Goal: Transaction & Acquisition: Purchase product/service

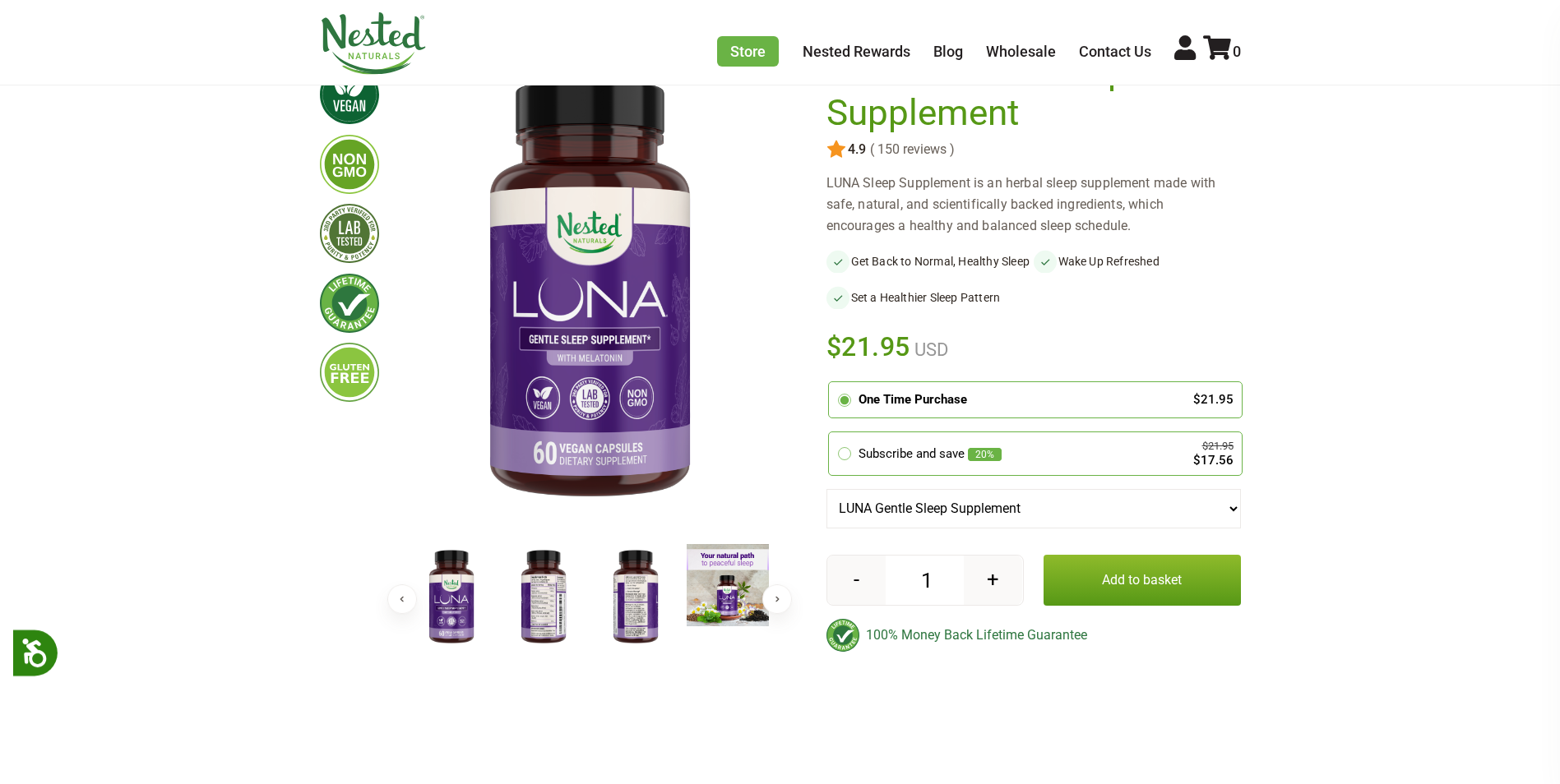
scroll to position [165, 0]
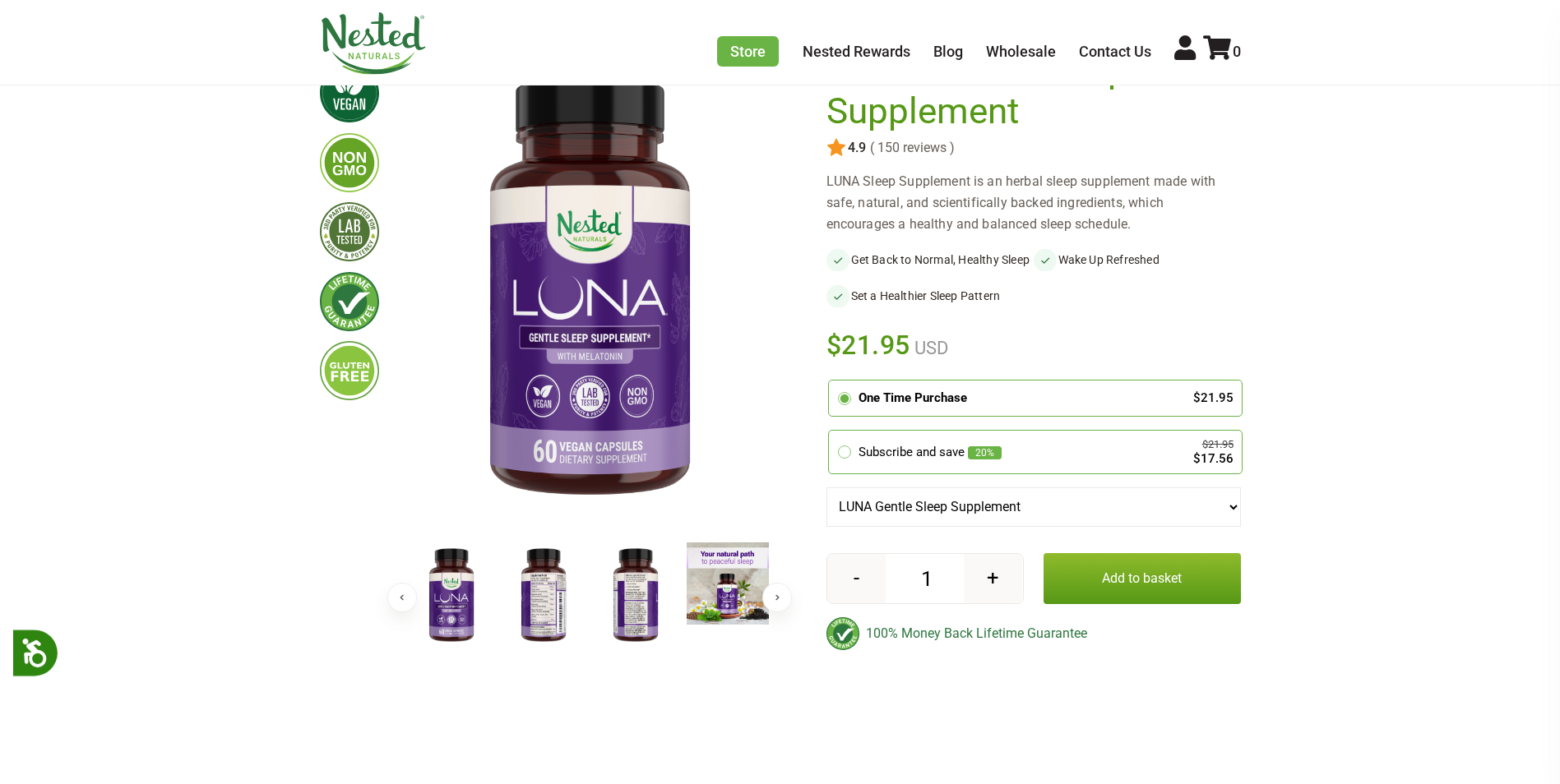
click at [539, 584] on img at bounding box center [544, 595] width 82 height 107
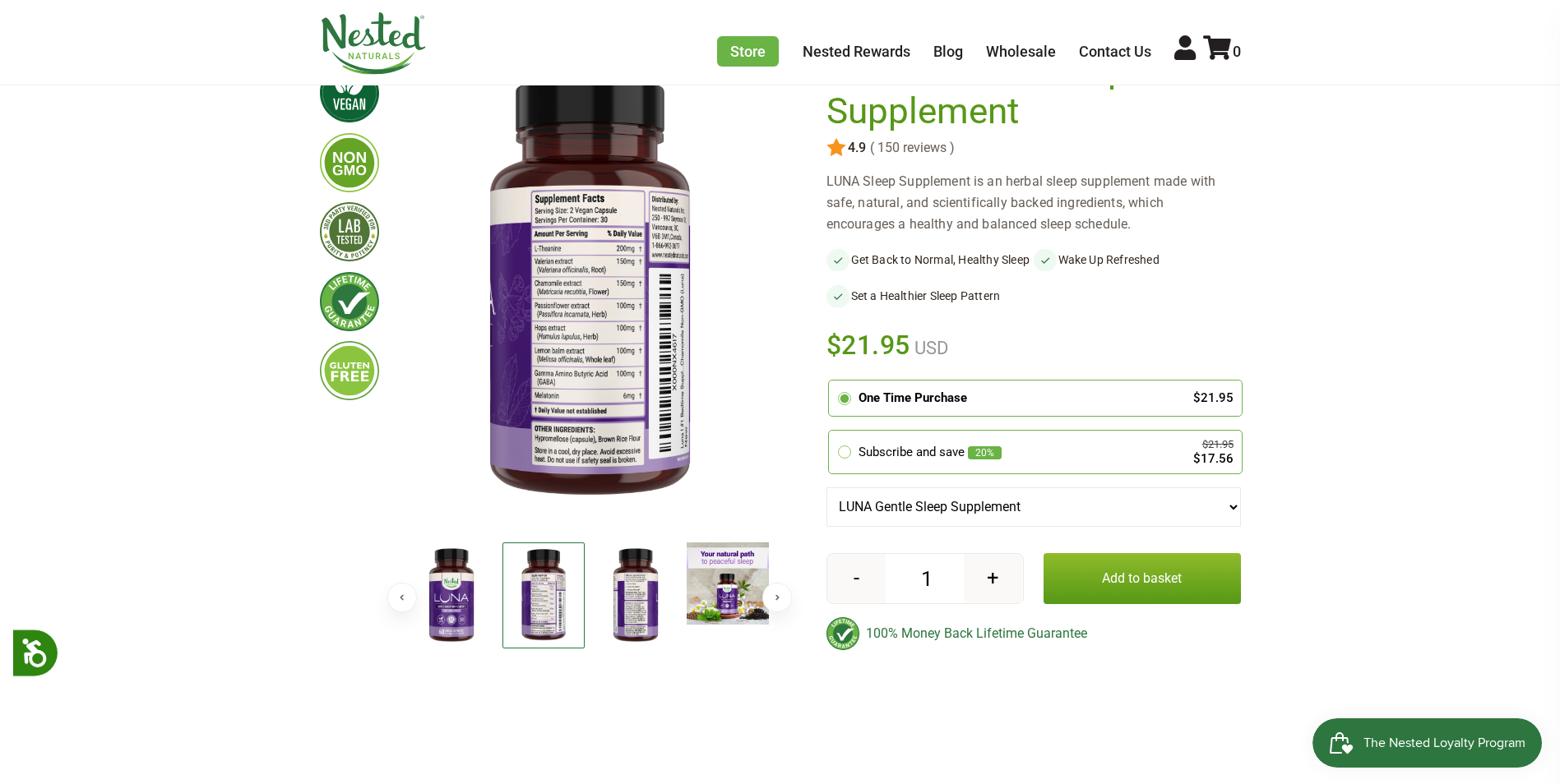
scroll to position [0, 0]
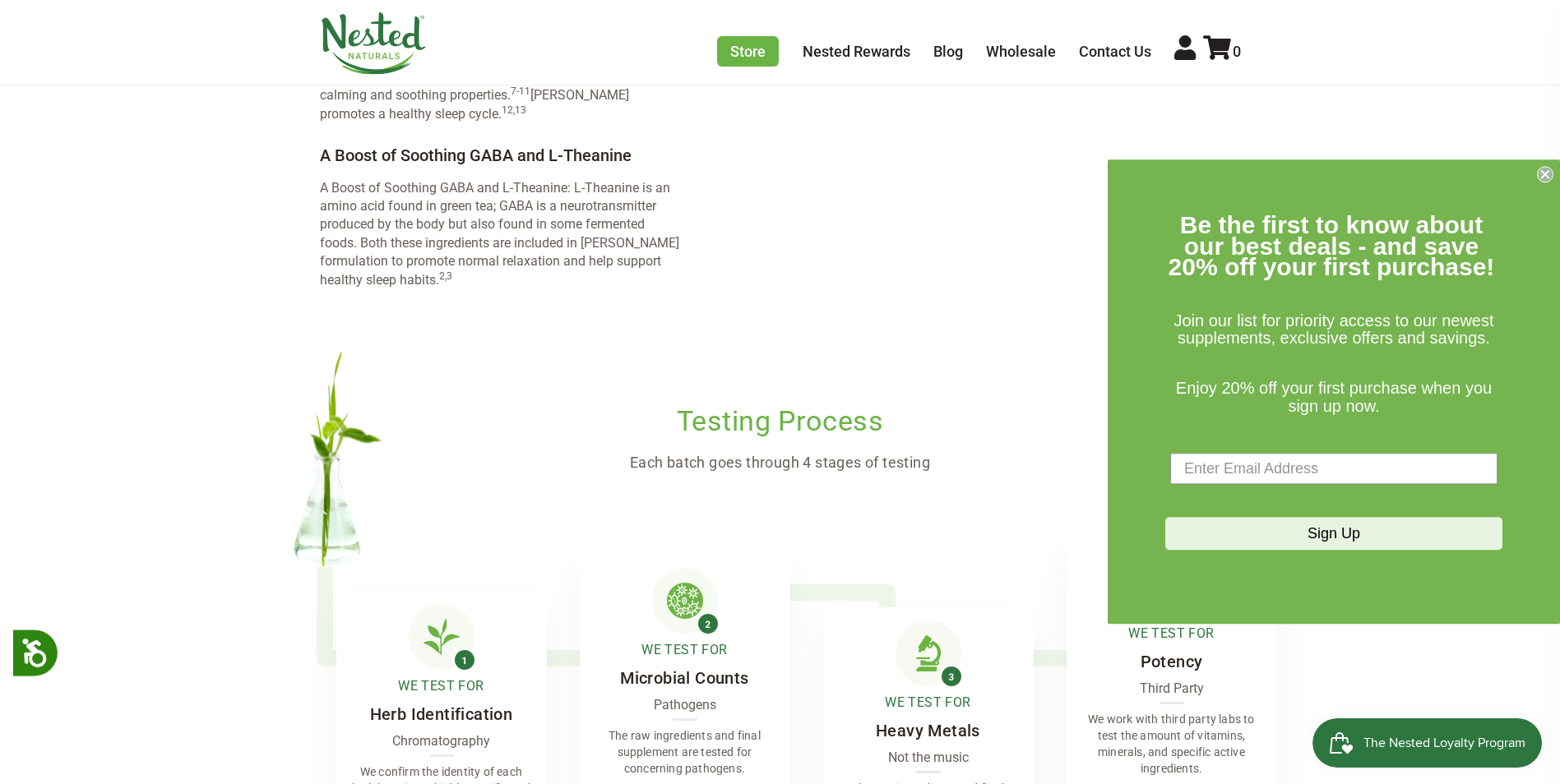
scroll to position [3371, 0]
